Goal: Check status

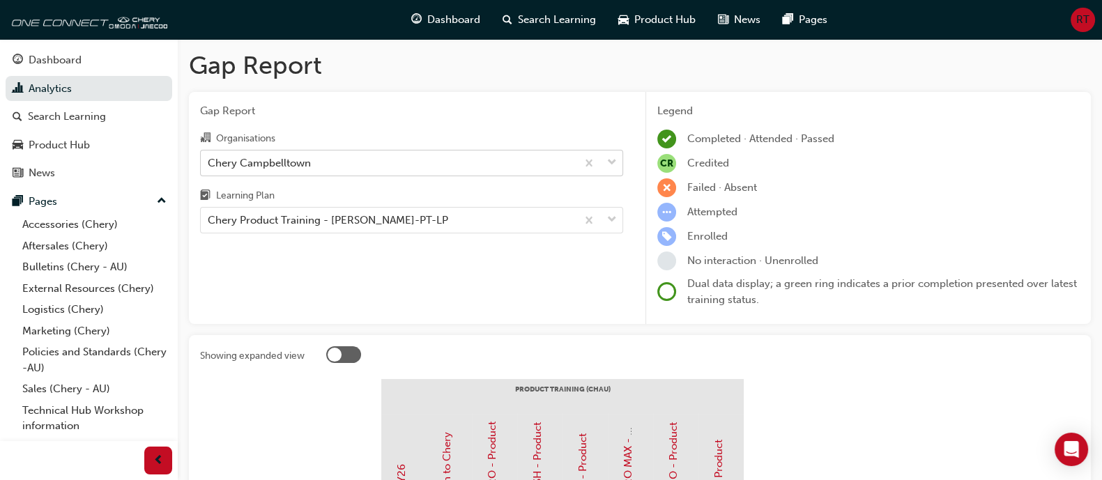
click at [354, 172] on div "Chery Campbelltown" at bounding box center [389, 163] width 376 height 24
click at [209, 168] on input "Organisations Chery [GEOGRAPHIC_DATA]" at bounding box center [208, 162] width 1 height 12
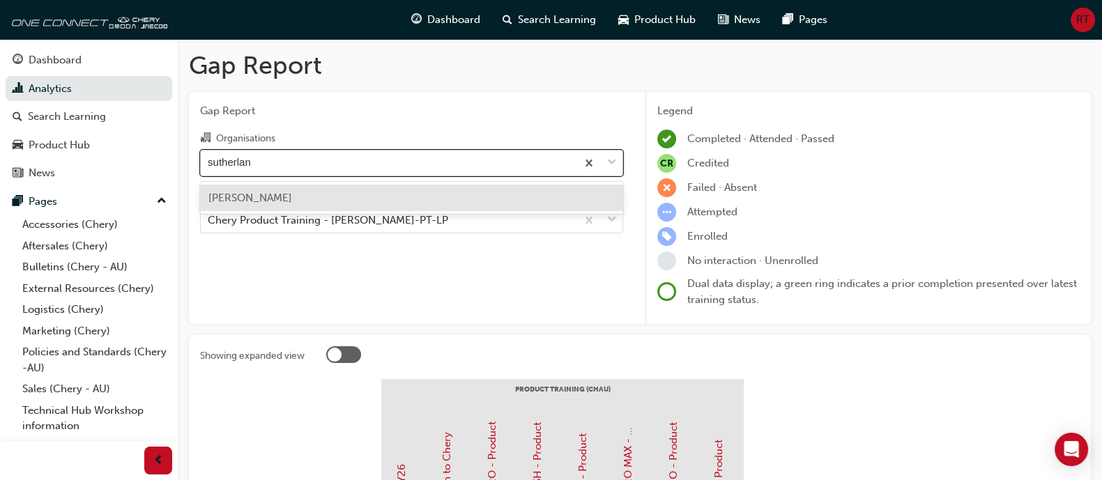
type input "[PERSON_NAME]"
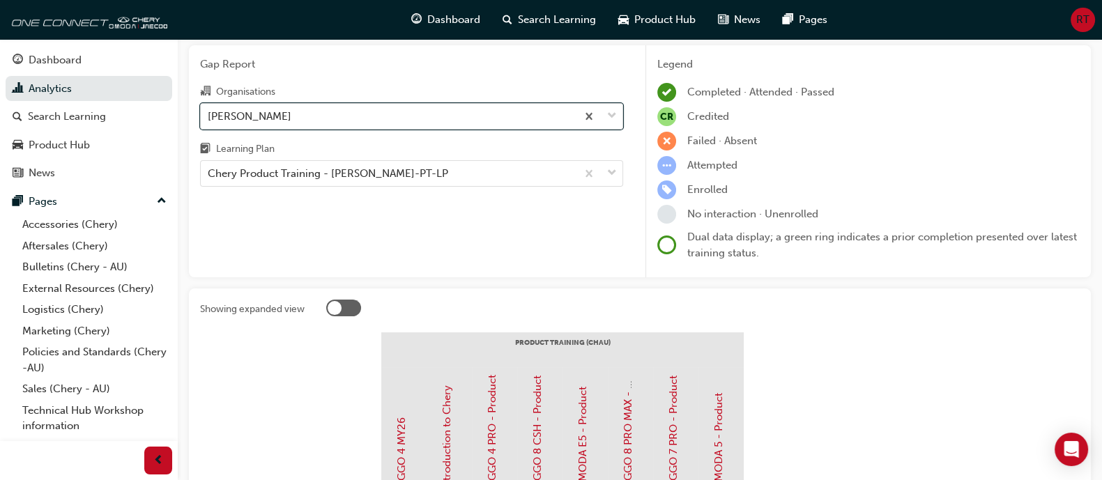
scroll to position [86, 0]
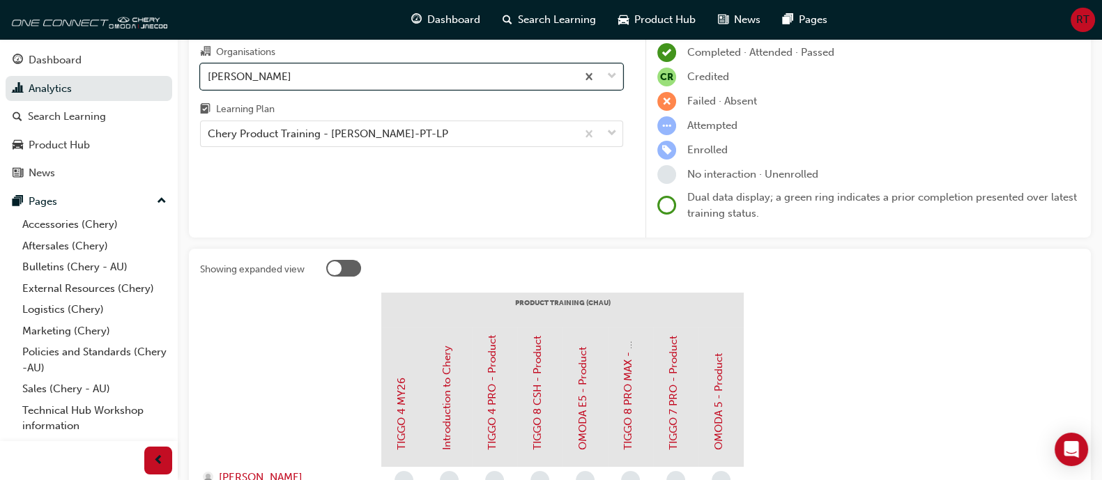
click at [470, 119] on div "Learning Plan" at bounding box center [411, 111] width 423 height 20
click at [209, 128] on input "Learning Plan Chery Product Training - CHAU-PT-LP" at bounding box center [208, 134] width 1 height 12
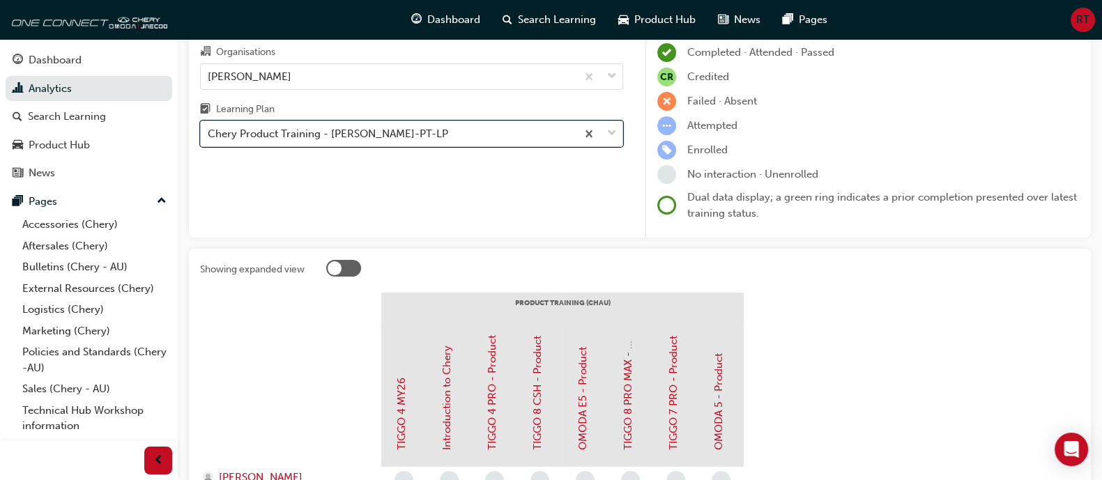
click at [462, 130] on div "Chery Product Training - [PERSON_NAME]-PT-LP" at bounding box center [389, 134] width 376 height 24
click at [209, 130] on input "Learning Plan option Chery Product Training - CHAU-PT-LP, selected. 0 results a…" at bounding box center [208, 134] width 1 height 12
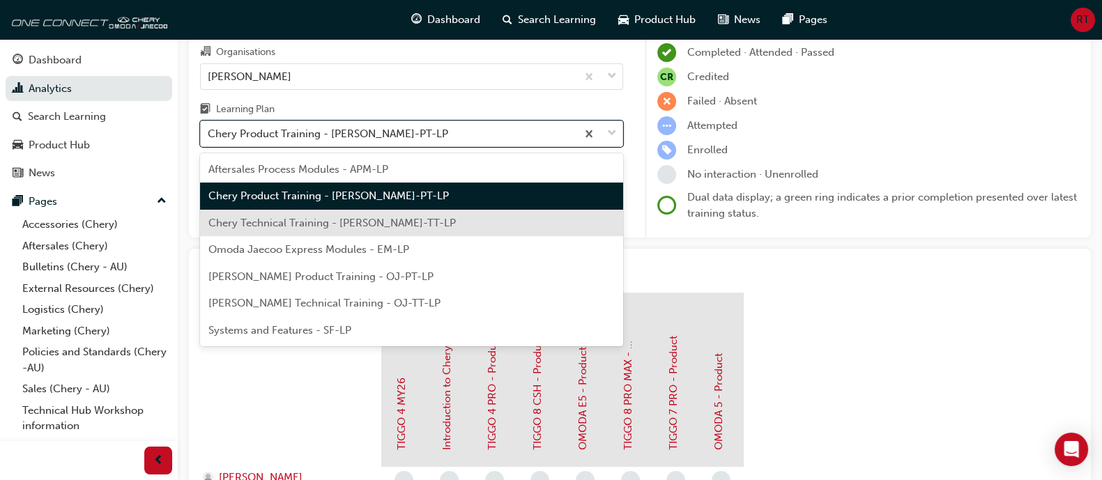
click at [411, 204] on div "Chery Product Training - [PERSON_NAME]-PT-LP" at bounding box center [411, 196] width 423 height 27
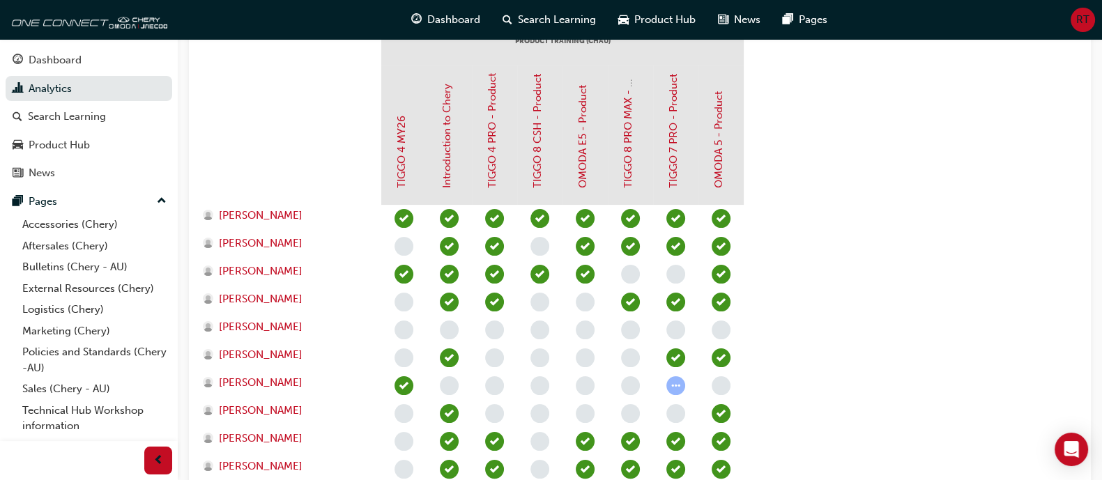
scroll to position [348, 0]
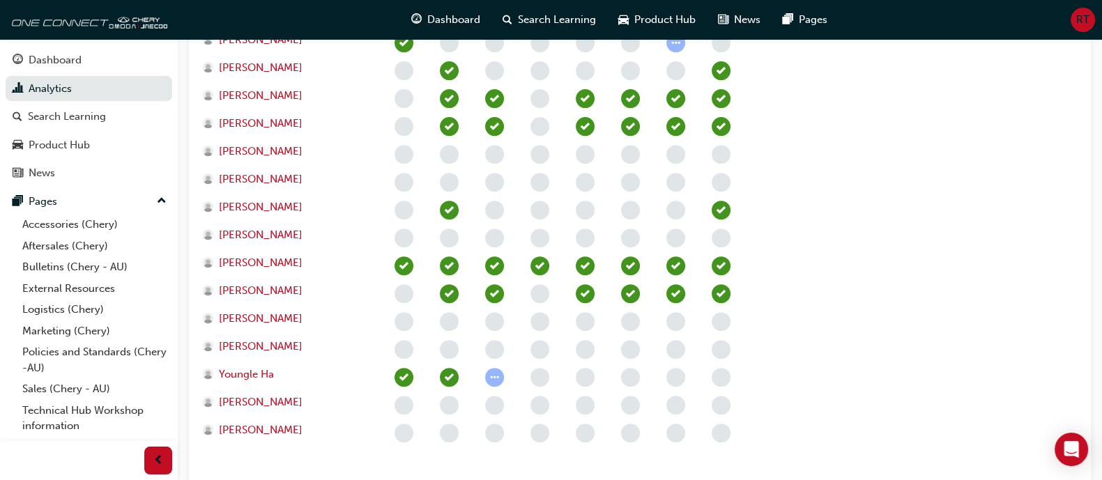
scroll to position [728, 0]
